Goal: Transaction & Acquisition: Purchase product/service

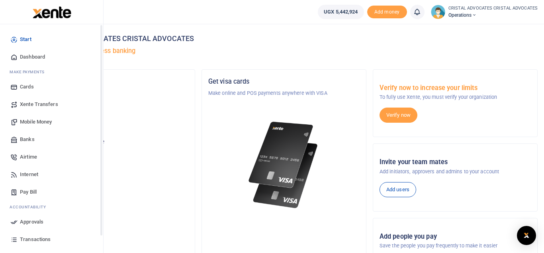
click at [37, 123] on span "Mobile Money" at bounding box center [36, 122] width 32 height 8
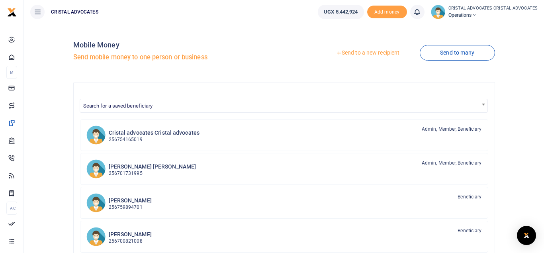
click at [367, 53] on link "Send to a new recipient" at bounding box center [368, 53] width 104 height 14
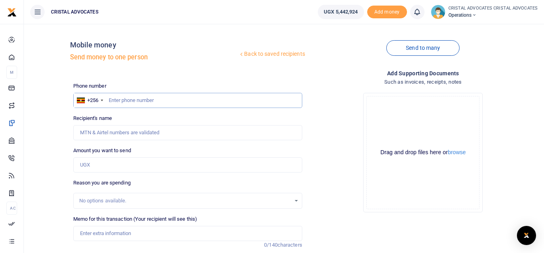
click at [160, 104] on input "text" at bounding box center [187, 100] width 229 height 15
type input "0"
type input "759280730"
type input "Sandra Akullo"
type input "759280730"
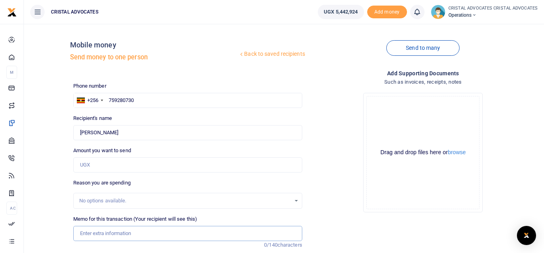
click at [115, 235] on input "Memo for this transaction (Your recipient will see this)" at bounding box center [187, 233] width 229 height 15
paste input "The sum is for facilitating the investigating officer to secure a court order t…"
click at [211, 232] on input "The sum is for facilitating the investigating officer to secure a court order t…" at bounding box center [187, 233] width 229 height 15
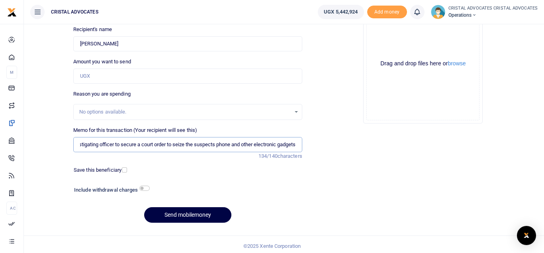
scroll to position [90, 0]
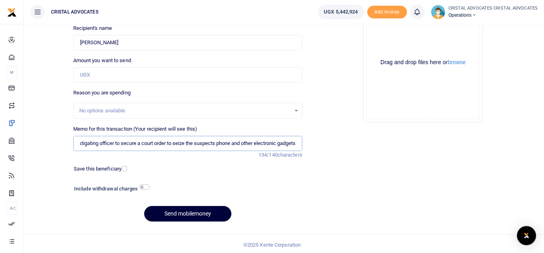
type input "The sum is for facilitating the investigating officer to secure a court order t…"
click at [194, 209] on button "Send mobilemoney" at bounding box center [187, 214] width 87 height 16
type input "309,500"
click at [168, 212] on button "Send mobilemoney" at bounding box center [187, 214] width 87 height 16
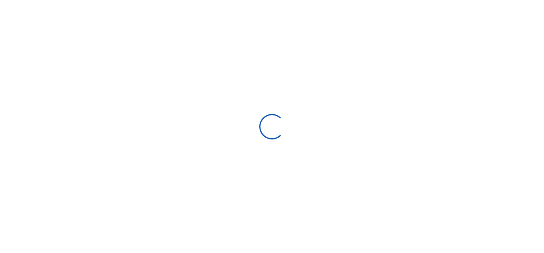
select select
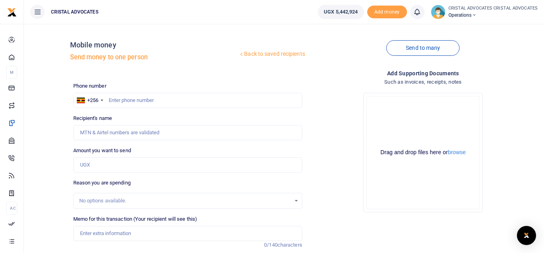
click at [423, 15] on link at bounding box center [417, 12] width 14 height 14
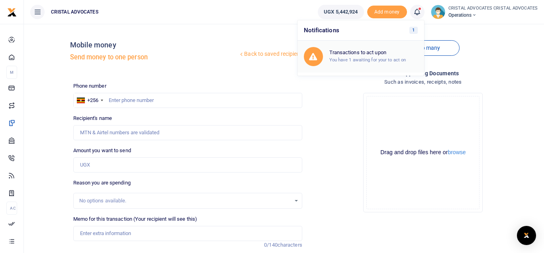
click at [385, 54] on h6 "Transactions to act upon" at bounding box center [374, 52] width 88 height 6
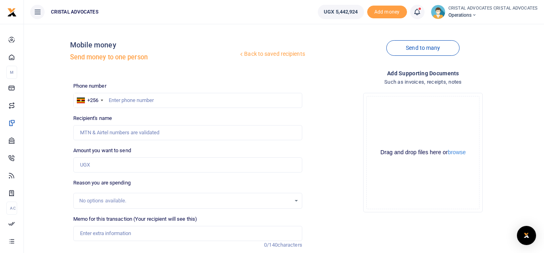
click at [420, 11] on icon at bounding box center [417, 12] width 8 height 9
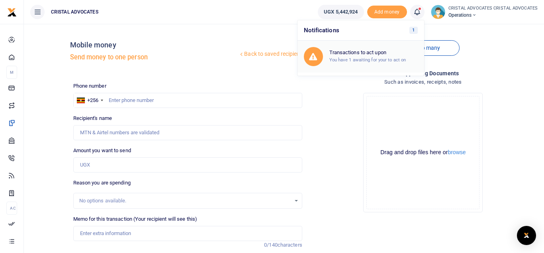
click at [365, 56] on div "Transactions to act upon You have 1 awaiting for your to act on" at bounding box center [374, 56] width 88 height 14
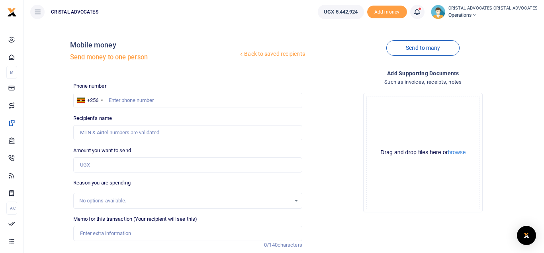
click at [417, 9] on icon at bounding box center [417, 12] width 8 height 9
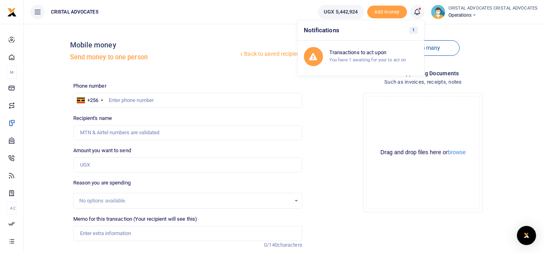
click at [399, 30] on h6 "Notifications 1" at bounding box center [361, 30] width 127 height 20
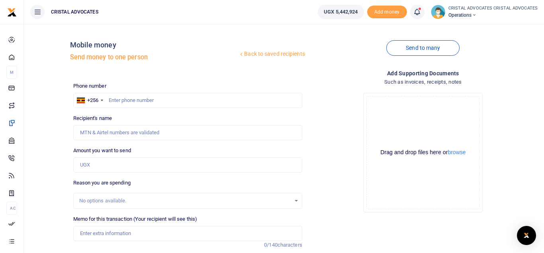
click at [424, 8] on link at bounding box center [417, 12] width 14 height 14
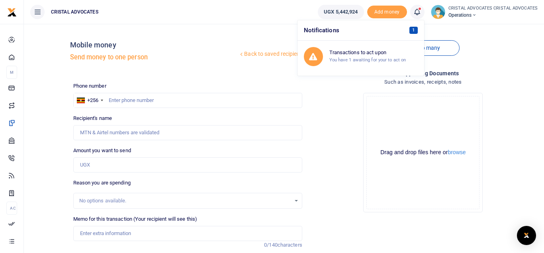
click at [412, 29] on span "1" at bounding box center [414, 30] width 8 height 7
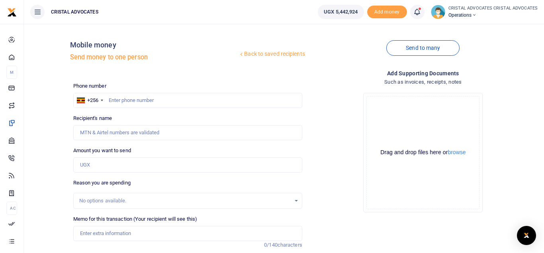
click at [415, 14] on icon at bounding box center [417, 12] width 8 height 9
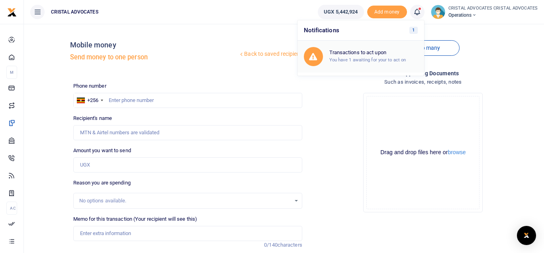
click at [377, 63] on small "You have 1 awaiting for your to act on" at bounding box center [368, 60] width 77 height 6
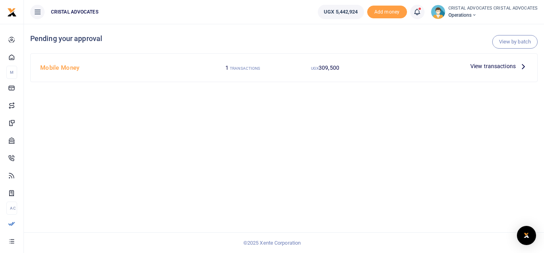
click at [479, 66] on span "View transactions" at bounding box center [493, 66] width 45 height 9
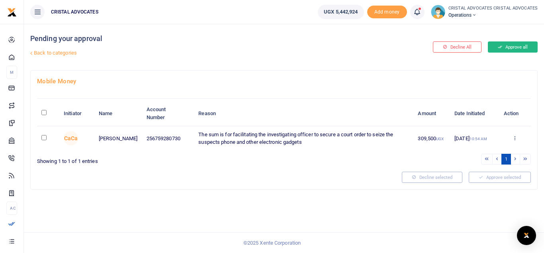
click at [506, 48] on button "Approve all" at bounding box center [513, 46] width 50 height 11
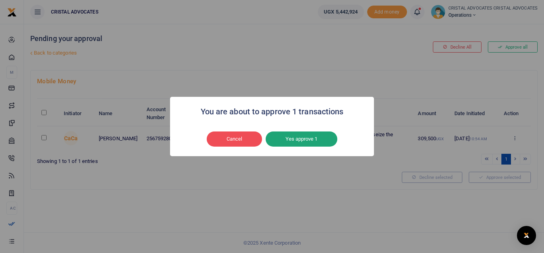
click at [328, 139] on button "Yes approve 1" at bounding box center [302, 139] width 72 height 15
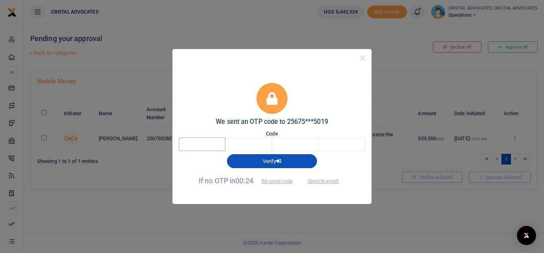
click at [220, 141] on input "text" at bounding box center [202, 144] width 47 height 14
type input "3"
type input "6"
type input "1"
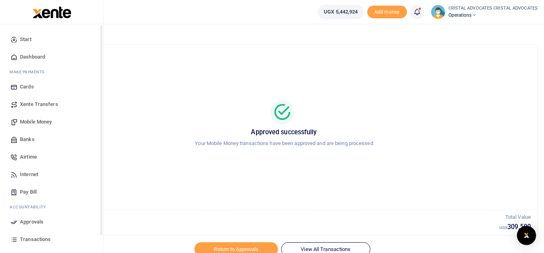
click at [37, 245] on link "Transactions" at bounding box center [51, 240] width 90 height 18
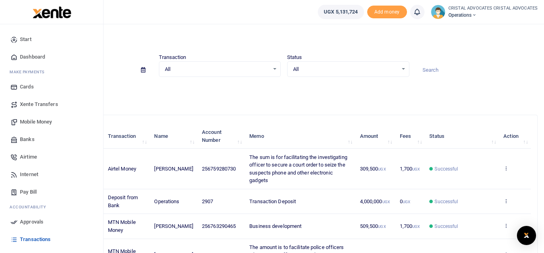
click at [39, 124] on span "Mobile Money" at bounding box center [36, 122] width 32 height 8
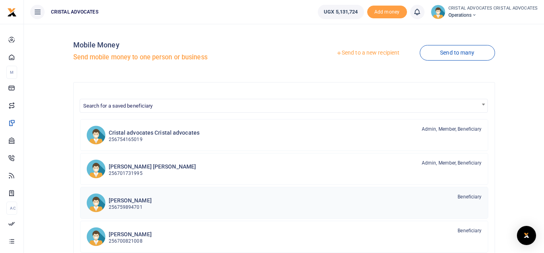
click at [266, 191] on link "[PERSON_NAME] 256759894701 Beneficiary" at bounding box center [284, 203] width 408 height 32
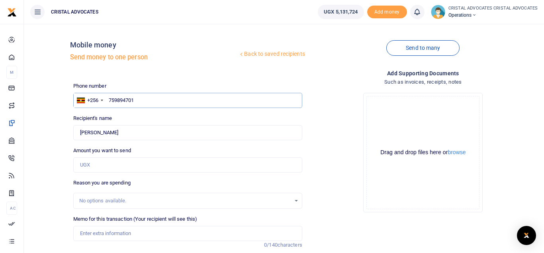
click at [143, 99] on input "759894701" at bounding box center [187, 100] width 229 height 15
type input "781881021"
type input "Simon Senkungu"
type input "781881021"
click at [94, 159] on input "Amount you want to send" at bounding box center [187, 164] width 229 height 15
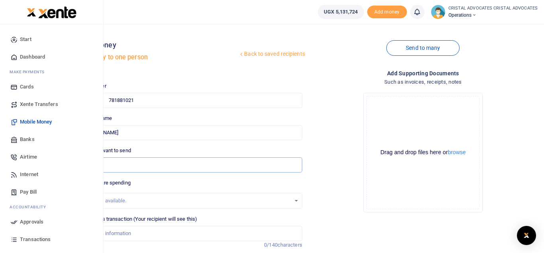
type input "995,000"
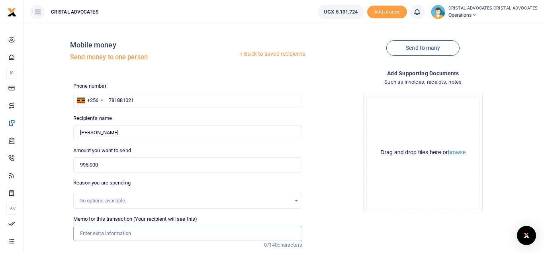
click at [124, 236] on input "Memo for this transaction (Your recipient will see this)" at bounding box center [187, 233] width 229 height 15
paste input "Facilitation to obtain 2 search warrants, transport to the Court and apprehensi…"
click at [249, 239] on input "Facilitation to obtain 2 search warrants, transport to the Court and apprehensi…" at bounding box center [187, 233] width 229 height 15
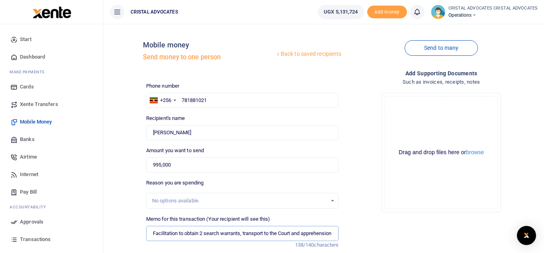
click at [245, 234] on input "Facilitation to obtain 2 search warrants, transport to the Court and apprehensi…" at bounding box center [242, 233] width 193 height 15
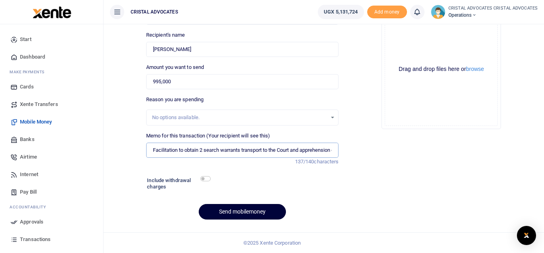
type input "Facilitation to obtain 2 search warrants transport to the Court and apprehensio…"
click at [229, 215] on button "Send mobilemoney" at bounding box center [242, 212] width 87 height 16
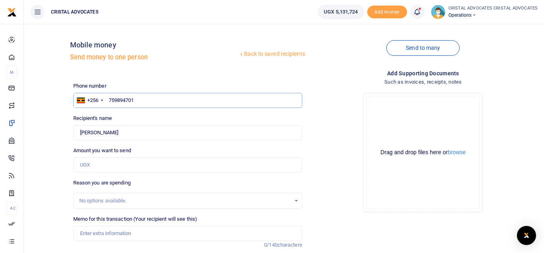
click at [149, 102] on input "759894701" at bounding box center [187, 100] width 229 height 15
type input "7"
click at [149, 102] on input "text" at bounding box center [187, 100] width 229 height 15
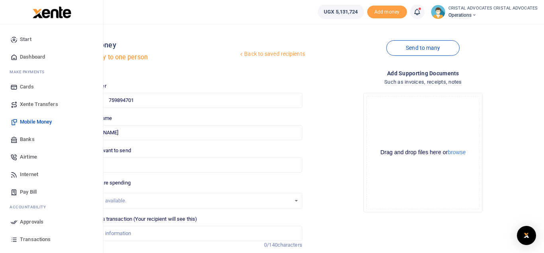
click at [46, 121] on span "Mobile Money" at bounding box center [36, 122] width 32 height 8
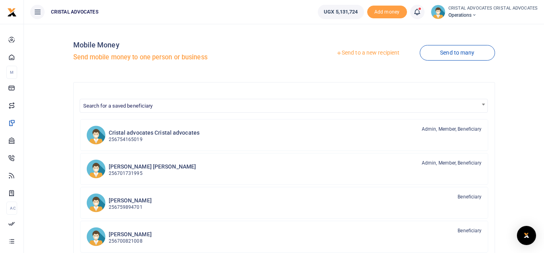
click at [355, 57] on link "Send to a new recipient" at bounding box center [368, 53] width 104 height 14
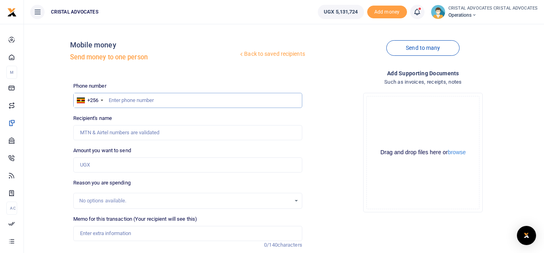
click at [131, 98] on input "text" at bounding box center [187, 100] width 229 height 15
type input "754165019"
type input "[PERSON_NAME]"
type input "754165019"
click at [117, 162] on input "Amount you want to send" at bounding box center [187, 164] width 229 height 15
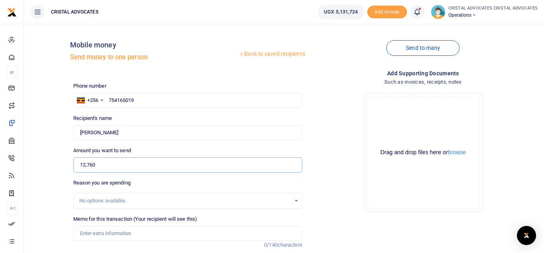
type input "12,760"
click at [120, 99] on input "text" at bounding box center [187, 100] width 229 height 15
type input "772364034"
click at [106, 162] on input "Amount you want to send" at bounding box center [187, 164] width 229 height 15
click at [109, 99] on input "772364034" at bounding box center [187, 100] width 229 height 15
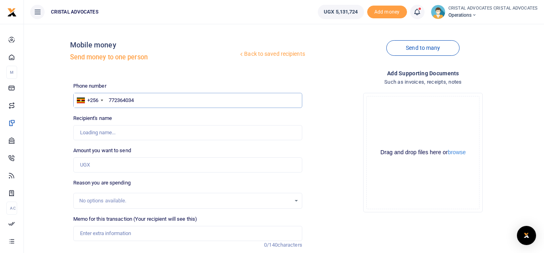
type input "[PERSON_NAME]"
click at [102, 165] on input "Amount you want to send" at bounding box center [187, 164] width 229 height 15
type input "154,325"
click at [112, 233] on input "Memo for this transaction (Your recipient will see this)" at bounding box center [187, 233] width 229 height 15
paste input "WEEKLY BREAKFAST 29/09 TO 03/10/2025"
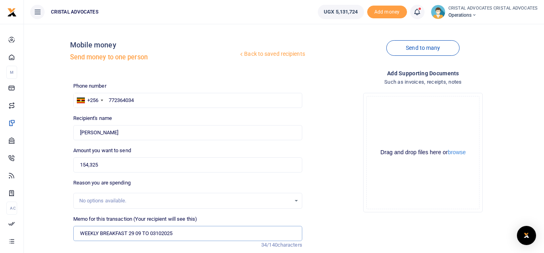
click at [157, 232] on input "WEEKLY BREAKFAST 29 09 TO 03102025" at bounding box center [187, 233] width 229 height 15
click at [165, 234] on input "WEEKLY BREAKFAST 29 09 TO 03 102025" at bounding box center [187, 233] width 229 height 15
click at [79, 233] on input "WEEKLY BREAKFAST 29 09 TO 03 10 2025" at bounding box center [187, 233] width 229 height 15
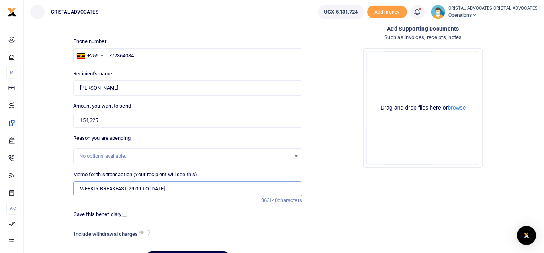
scroll to position [92, 0]
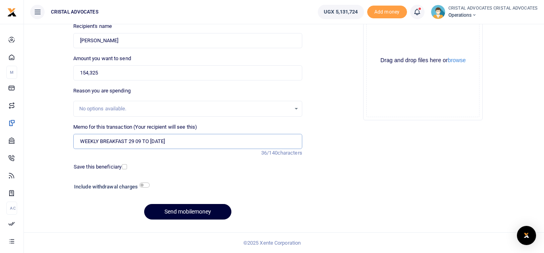
type input "WEEKLY BREAKFAST 29 09 TO 03 10 2025"
click at [191, 205] on button "Send mobilemoney" at bounding box center [187, 212] width 87 height 16
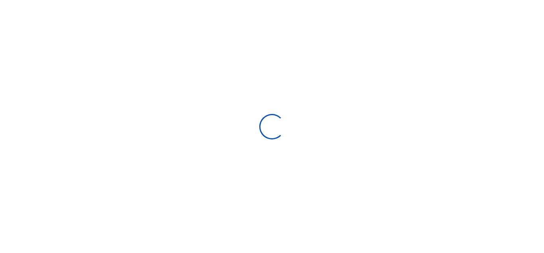
select select "Loading bundles"
select select
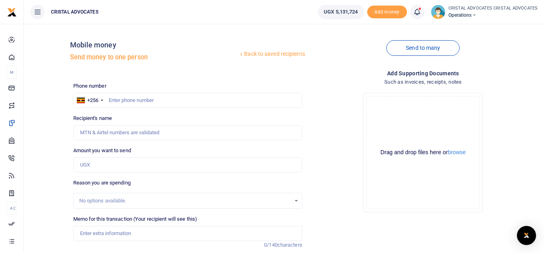
click at [420, 18] on link at bounding box center [417, 12] width 14 height 14
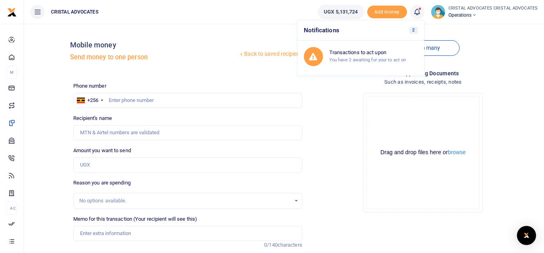
click at [409, 33] on h6 "Notifications 2" at bounding box center [361, 30] width 127 height 20
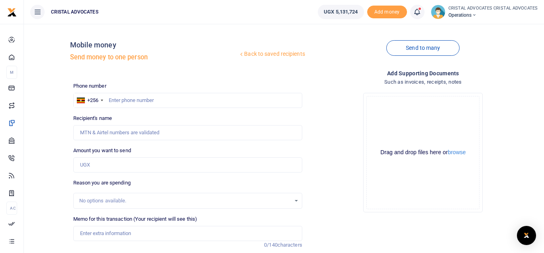
click at [422, 12] on span at bounding box center [422, 12] width 0 height 0
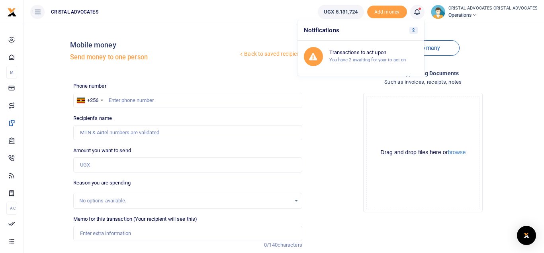
click at [419, 10] on icon at bounding box center [417, 12] width 8 height 9
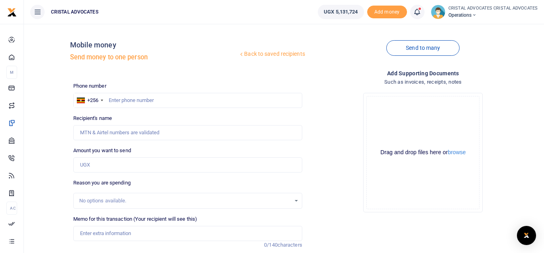
click at [419, 10] on icon at bounding box center [417, 12] width 8 height 9
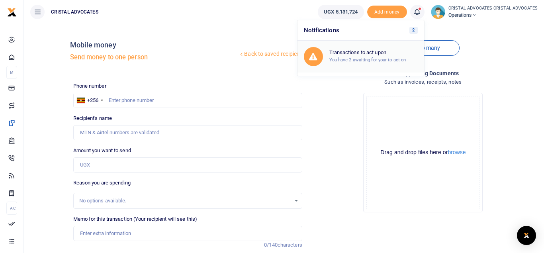
click at [377, 54] on h6 "Transactions to act upon" at bounding box center [374, 52] width 88 height 6
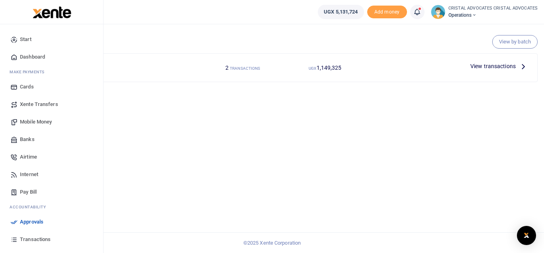
click at [40, 121] on span "Mobile Money" at bounding box center [36, 122] width 32 height 8
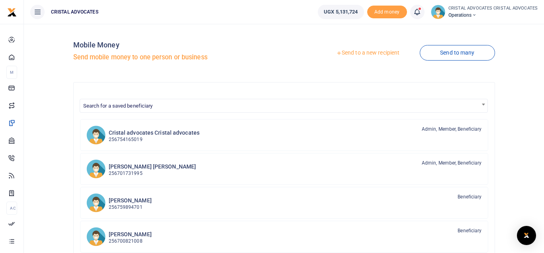
click at [366, 54] on link "Send to a new recipient" at bounding box center [368, 53] width 104 height 14
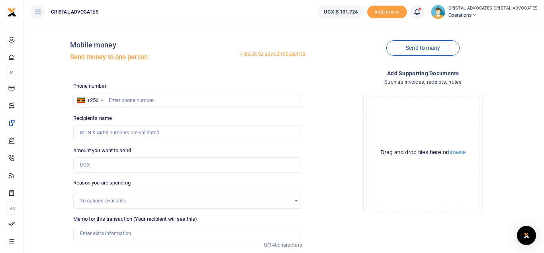
click at [131, 97] on div at bounding box center [272, 126] width 544 height 253
click at [127, 101] on input "text" at bounding box center [187, 100] width 229 height 15
type input "754165019"
click at [115, 163] on input "Amount you want to send" at bounding box center [187, 164] width 229 height 15
type input "Beatrice Tuhaise"
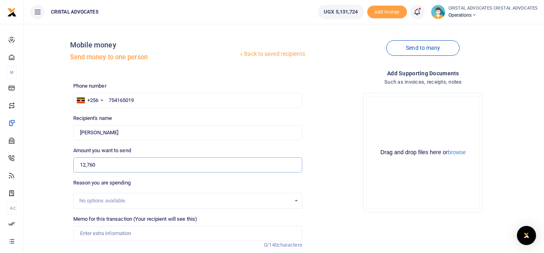
type input "12,760"
click at [133, 230] on input "Memo for this transaction (Your recipient will see this)" at bounding box center [187, 233] width 229 height 15
click at [424, 6] on li "Notifications 2 Transactions to act upon" at bounding box center [417, 12] width 21 height 14
click at [419, 12] on icon at bounding box center [417, 12] width 8 height 9
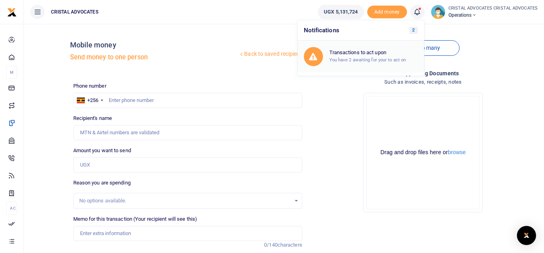
click at [365, 55] on h6 "Transactions to act upon" at bounding box center [374, 52] width 88 height 6
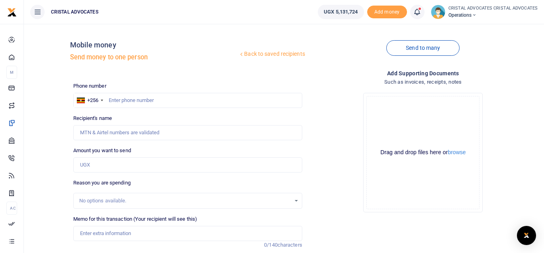
click at [332, 90] on div "Drop your files here Drag and drop files here or browse Powered by Uppy" at bounding box center [423, 152] width 229 height 132
click at [390, 12] on span "Add money" at bounding box center [387, 12] width 40 height 13
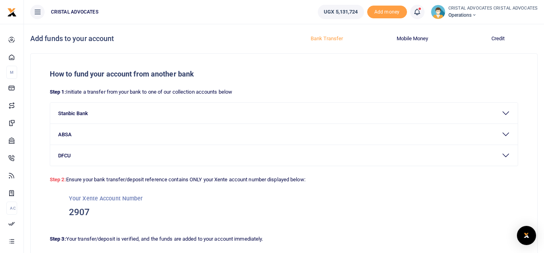
click at [415, 10] on link at bounding box center [417, 12] width 14 height 14
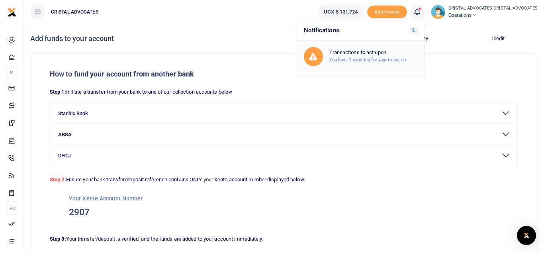
click at [385, 53] on h6 "Transactions to act upon" at bounding box center [374, 52] width 88 height 6
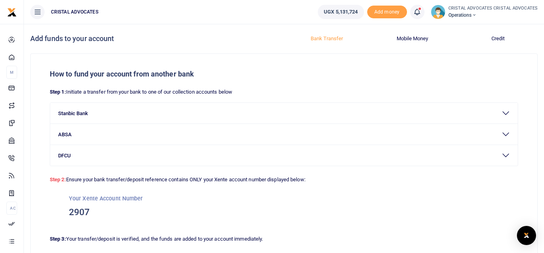
click at [420, 12] on icon at bounding box center [417, 12] width 8 height 9
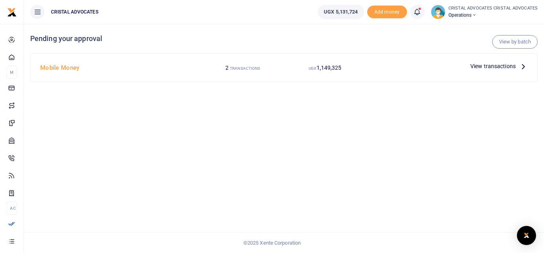
click at [492, 65] on span "View transactions" at bounding box center [493, 66] width 45 height 9
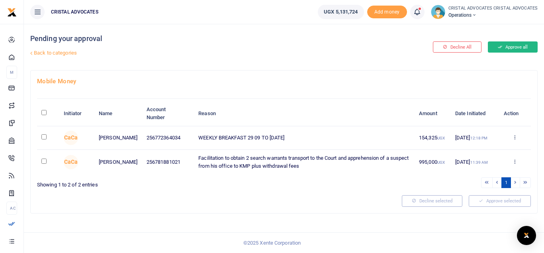
click at [505, 49] on button "Approve all" at bounding box center [513, 46] width 50 height 11
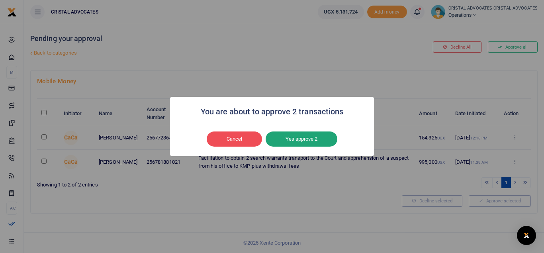
click at [294, 139] on button "Yes approve 2" at bounding box center [302, 139] width 72 height 15
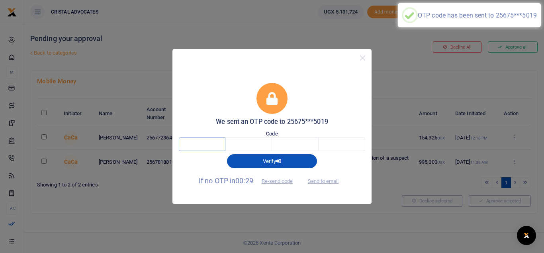
click at [205, 143] on input "text" at bounding box center [202, 144] width 47 height 14
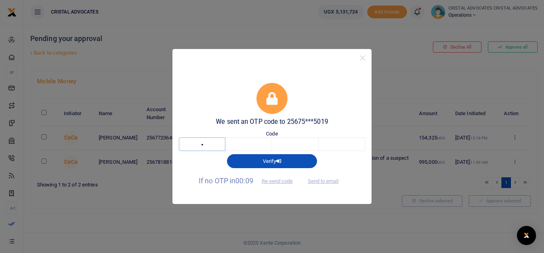
type input "4"
type input "5"
type input "8"
type input "6"
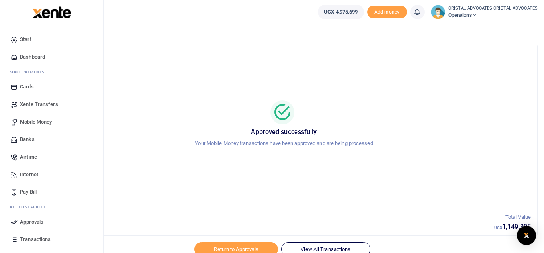
click at [44, 122] on span "Mobile Money" at bounding box center [36, 122] width 32 height 8
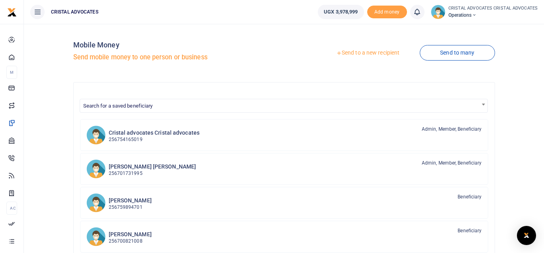
click at [366, 50] on link "Send to a new recipient" at bounding box center [368, 53] width 104 height 14
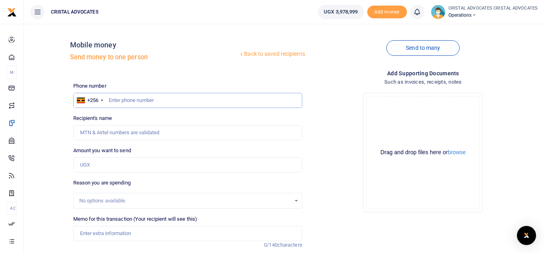
click at [149, 94] on input "text" at bounding box center [187, 100] width 229 height 15
type input "754165109"
click at [108, 165] on input "Amount you want to send" at bounding box center [187, 164] width 229 height 15
type input "12,760"
click at [135, 236] on input "Memo for this transaction (Your recipient will see this)" at bounding box center [187, 233] width 229 height 15
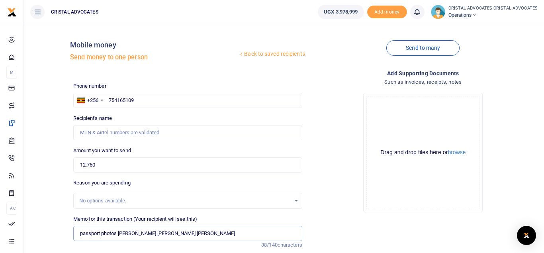
type input "passport photos Dhor Kiumbe Ken robert"
click at [139, 102] on input "754165109" at bounding box center [187, 100] width 229 height 15
click at [107, 102] on input "754165109" at bounding box center [187, 100] width 229 height 15
type input "754165109"
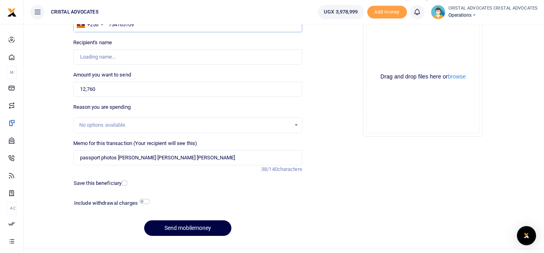
scroll to position [76, 0]
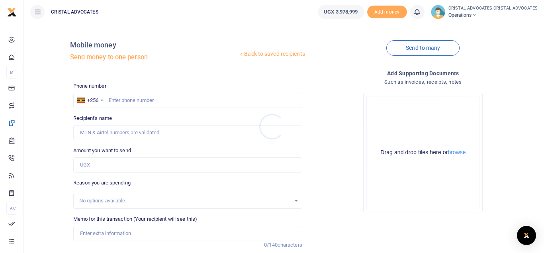
click at [176, 101] on div at bounding box center [272, 126] width 544 height 253
click at [175, 102] on input "text" at bounding box center [187, 100] width 229 height 15
type input "75416019"
click at [94, 157] on input "Amount you want to send" at bounding box center [187, 164] width 229 height 15
type input "12,760"
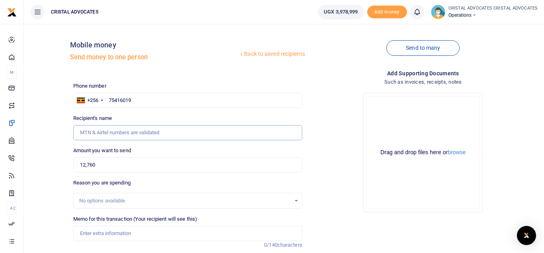
click at [125, 129] on input "Recipient's name" at bounding box center [187, 132] width 229 height 15
click at [133, 102] on input "75416019" at bounding box center [187, 100] width 229 height 15
click at [110, 98] on input "75416019" at bounding box center [187, 100] width 229 height 15
type input "9"
type input "0"
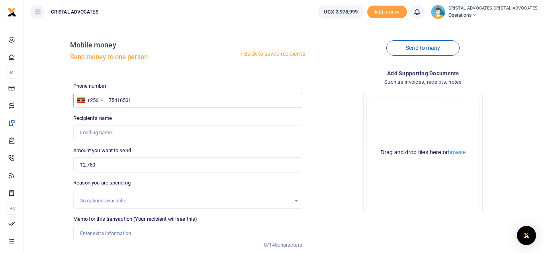
type input "754165019"
type input "Beatrice Tuhaise"
type input "754165019"
click at [102, 234] on input "Memo for this transaction (Your recipient will see this)" at bounding box center [187, 233] width 229 height 15
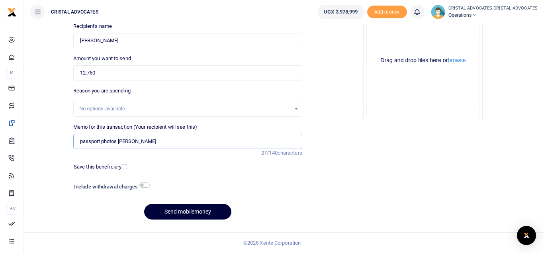
type input "passport photos Dhor Robert"
click at [181, 209] on button "Send mobilemoney" at bounding box center [187, 212] width 87 height 16
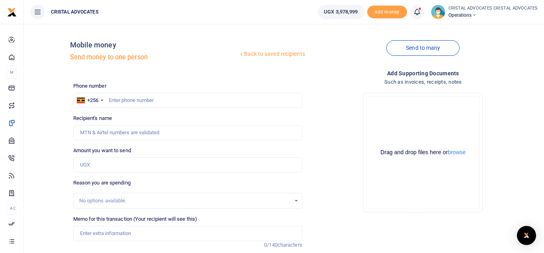
click at [418, 10] on icon at bounding box center [417, 12] width 8 height 9
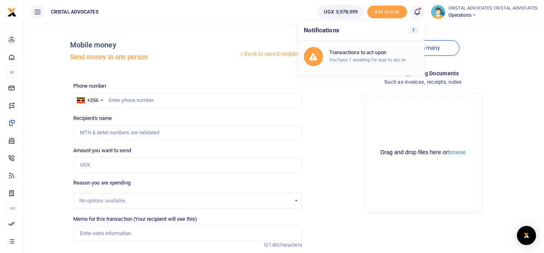
click at [375, 53] on h6 "Transactions to act upon" at bounding box center [374, 52] width 88 height 6
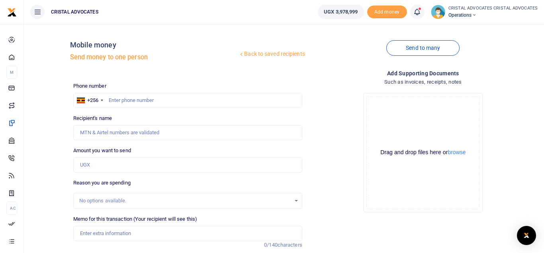
click at [431, 210] on div "Drop your files here Drag and drop files here or browse Powered by Uppy" at bounding box center [423, 152] width 119 height 119
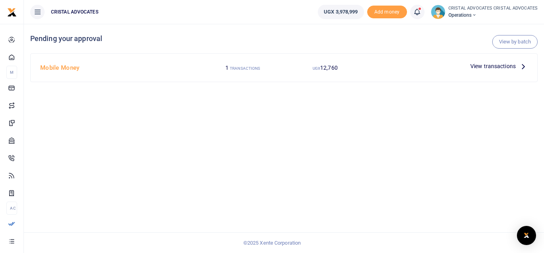
click at [488, 67] on span "View transactions" at bounding box center [493, 66] width 45 height 9
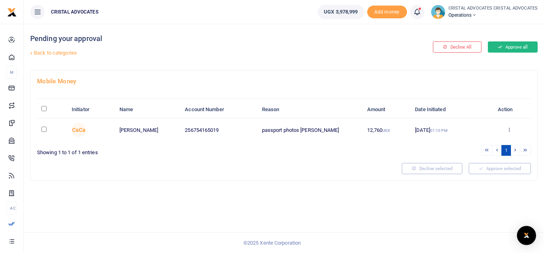
click at [505, 46] on button "Approve all" at bounding box center [513, 46] width 50 height 11
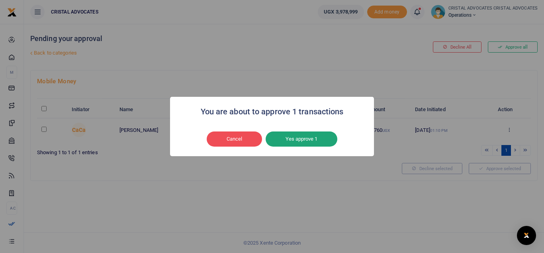
click at [302, 141] on button "Yes approve 1" at bounding box center [302, 139] width 72 height 15
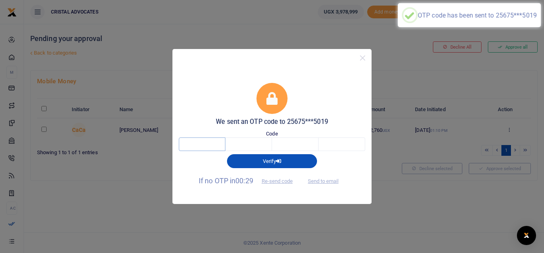
click at [192, 141] on input "text" at bounding box center [202, 144] width 47 height 14
